Goal: Transaction & Acquisition: Purchase product/service

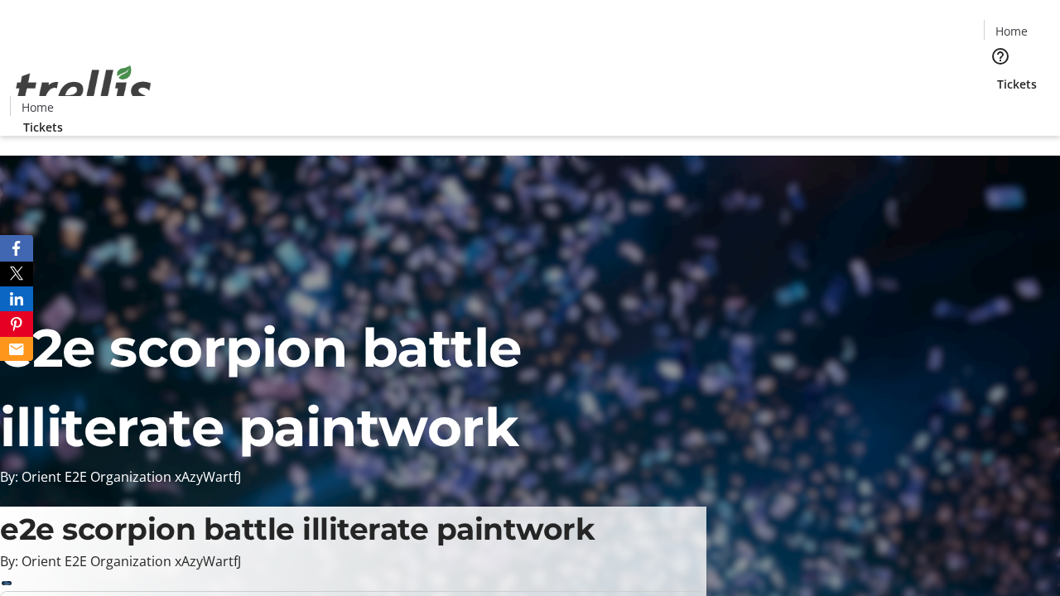
click at [997, 75] on span "Tickets" at bounding box center [1017, 83] width 40 height 17
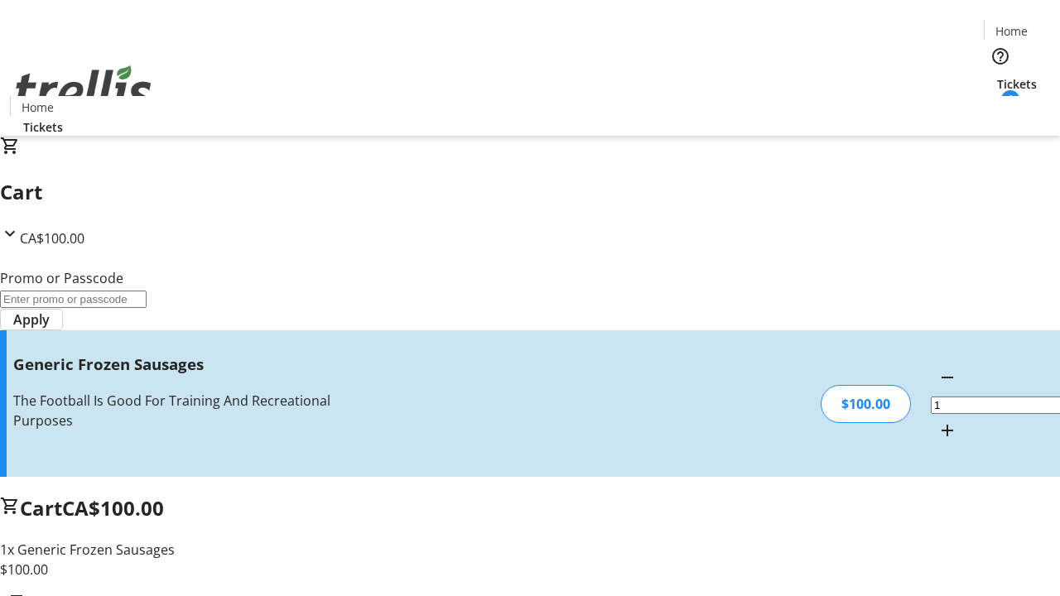
type input "FREE"
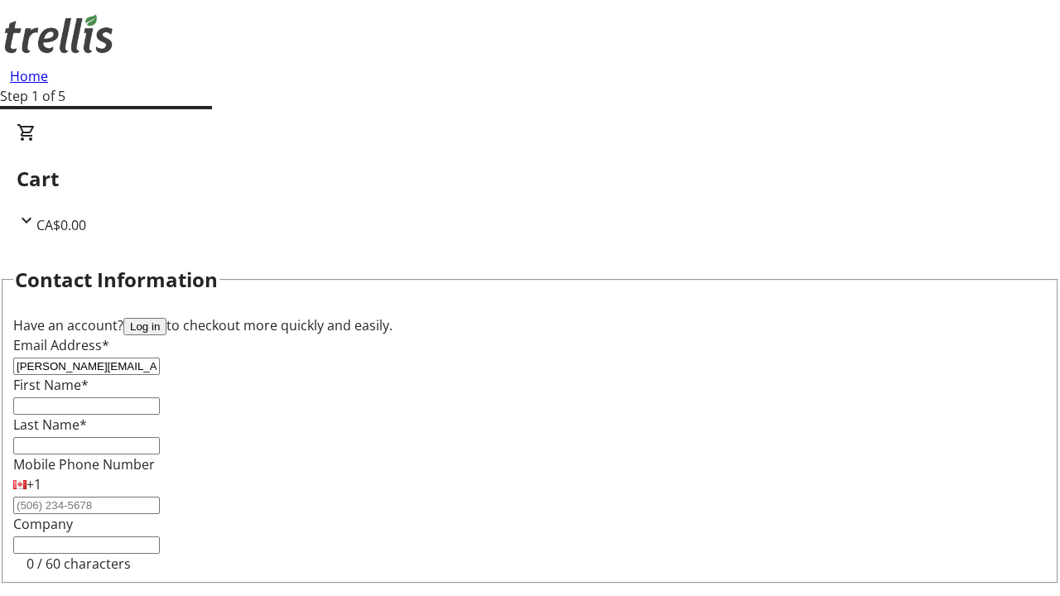
type input "[PERSON_NAME][EMAIL_ADDRESS][PERSON_NAME][DOMAIN_NAME]"
type input "[PERSON_NAME]"
